Goal: Contribute content

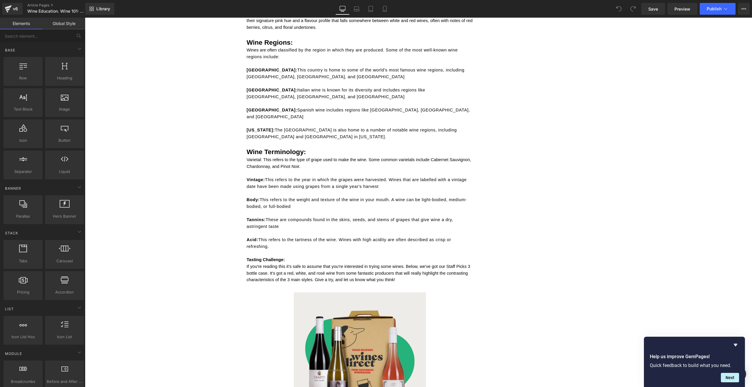
scroll to position [879, 0]
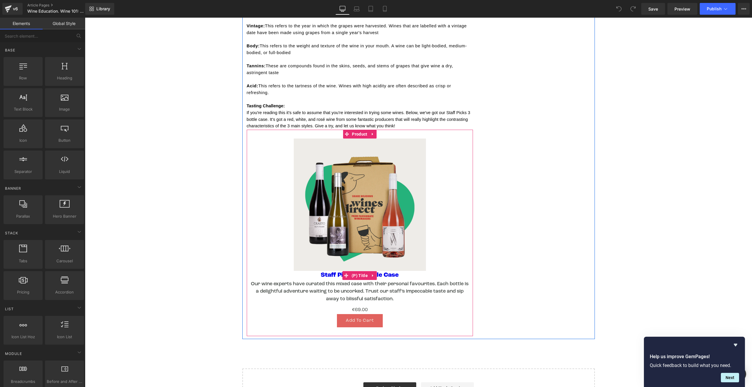
click at [400, 271] on h3 "Staff Picks - 3 Bottle Case" at bounding box center [360, 275] width 220 height 9
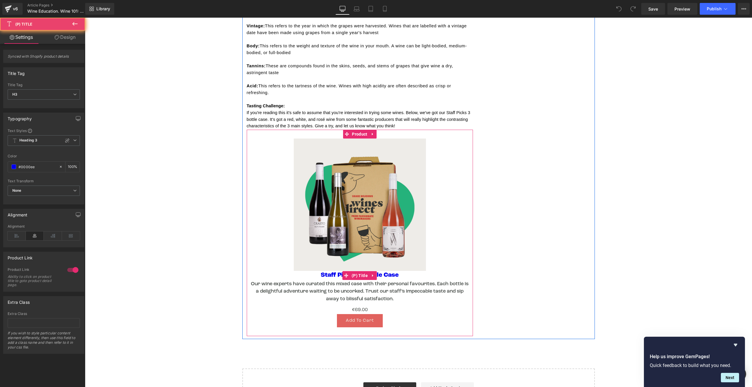
click at [399, 271] on h3 "Staff Picks - 3 Bottle Case" at bounding box center [360, 275] width 220 height 9
click at [411, 314] on div "Add To Cart" at bounding box center [360, 320] width 220 height 13
click at [384, 271] on link "Staff Picks - 3 Bottle Case" at bounding box center [360, 274] width 78 height 7
drag, startPoint x: 399, startPoint y: 262, endPoint x: 317, endPoint y: 261, distance: 81.7
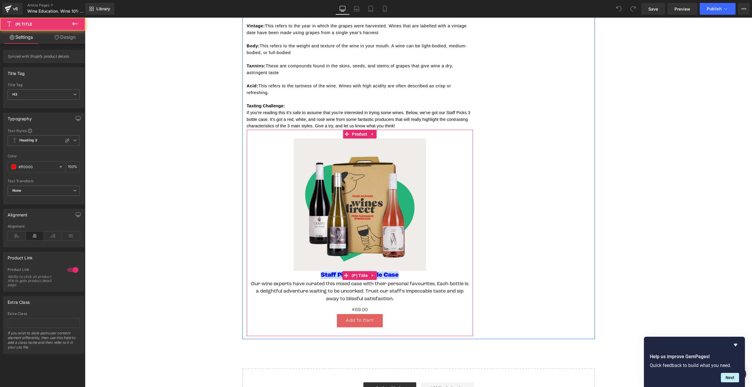
click at [317, 271] on h3 "Staff Picks - 3 Bottle Case" at bounding box center [360, 275] width 220 height 9
click at [328, 271] on link "Staff Picks - 3 Bottle Case" at bounding box center [360, 274] width 78 height 7
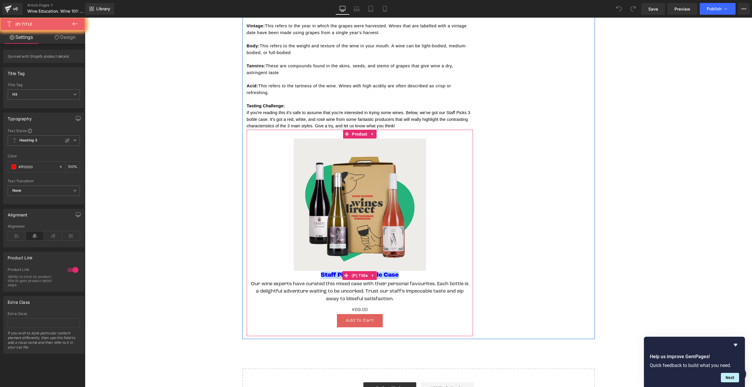
click at [328, 271] on link "Staff Picks - 3 Bottle Case" at bounding box center [360, 274] width 78 height 7
click at [353, 271] on span "(P) Title" at bounding box center [359, 275] width 19 height 9
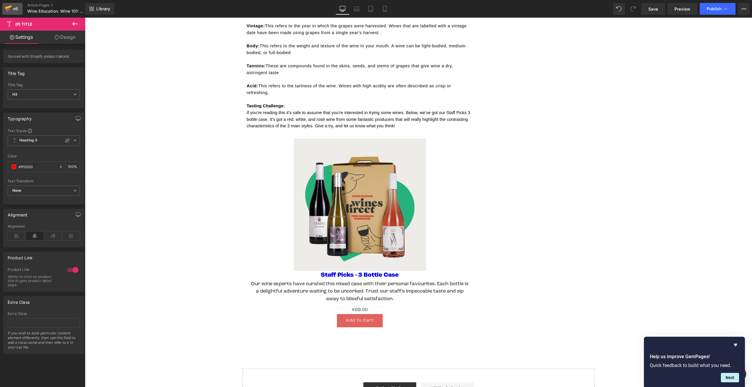
click at [14, 10] on div "v6" at bounding box center [15, 9] width 7 height 8
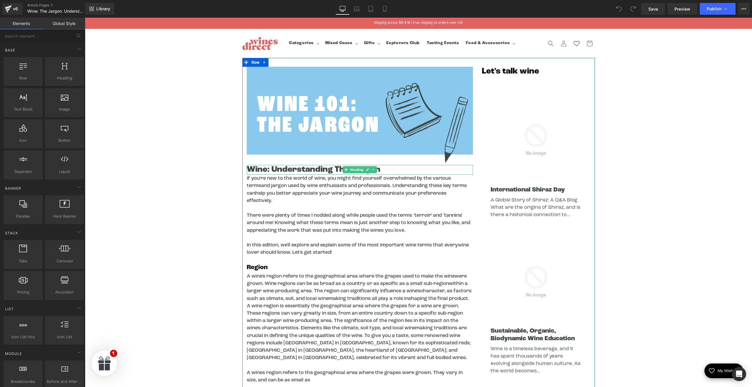
click at [308, 169] on h1 "Wine: Understanding The Jargon" at bounding box center [360, 170] width 226 height 10
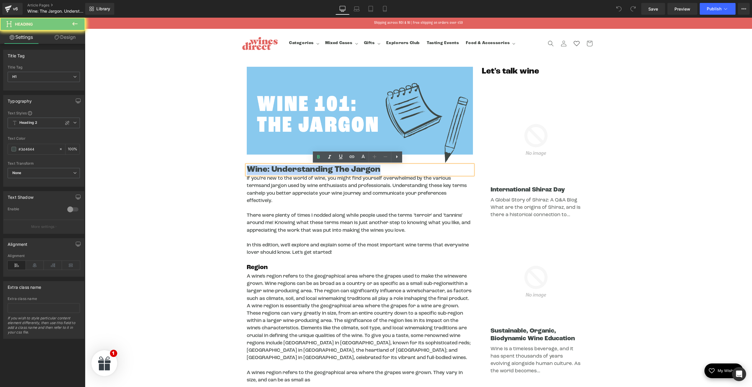
click at [308, 169] on h1 "Wine: Understanding The Jargon" at bounding box center [360, 170] width 226 height 10
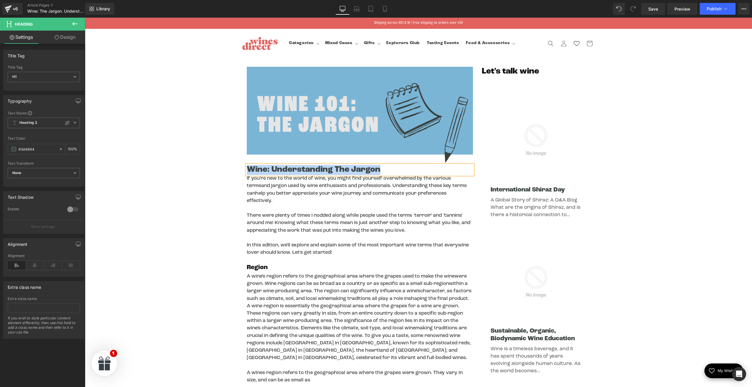
click at [356, 110] on img at bounding box center [360, 116] width 226 height 98
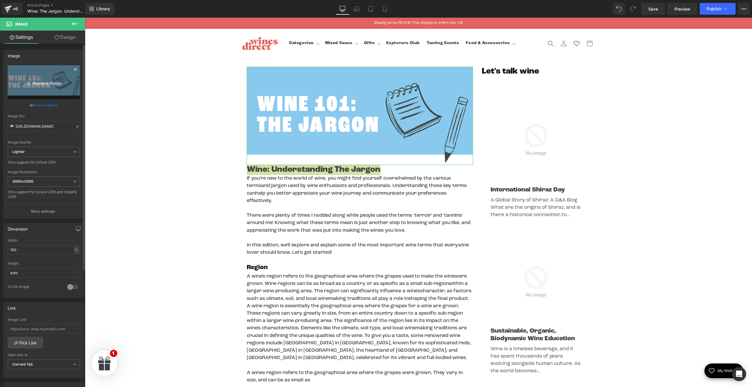
click at [49, 85] on icon "Replace Image" at bounding box center [43, 81] width 47 height 7
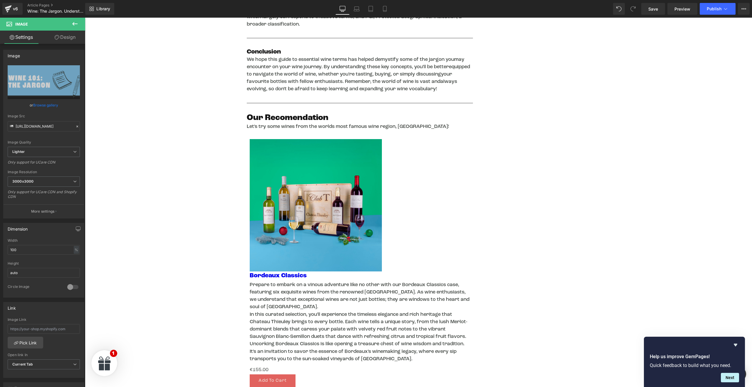
scroll to position [949, 0]
